Goal: Transaction & Acquisition: Purchase product/service

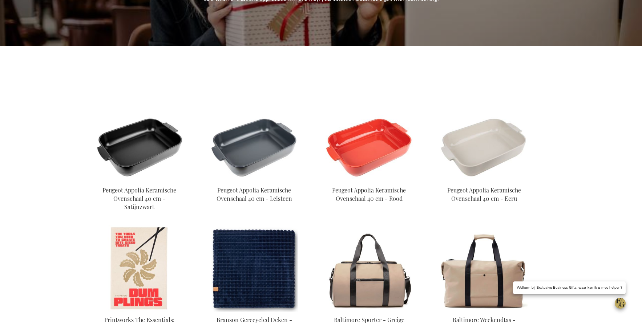
scroll to position [279, 0]
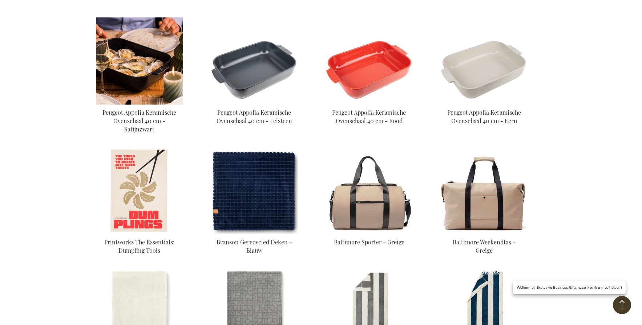
type input "administrator"
click at [128, 48] on img at bounding box center [139, 60] width 87 height 87
